Goal: Navigation & Orientation: Find specific page/section

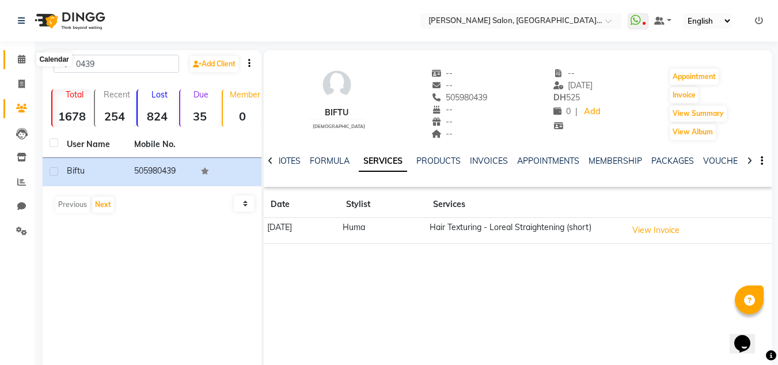
click at [26, 60] on span at bounding box center [22, 59] width 20 height 13
